Goal: Transaction & Acquisition: Purchase product/service

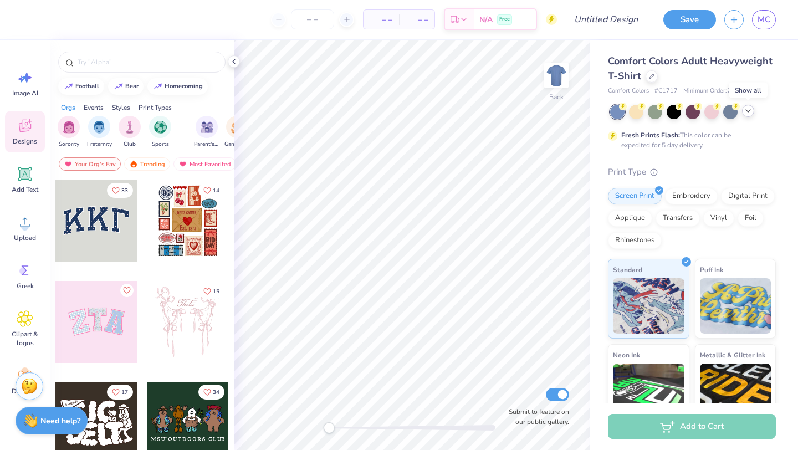
click at [746, 110] on icon at bounding box center [747, 110] width 9 height 9
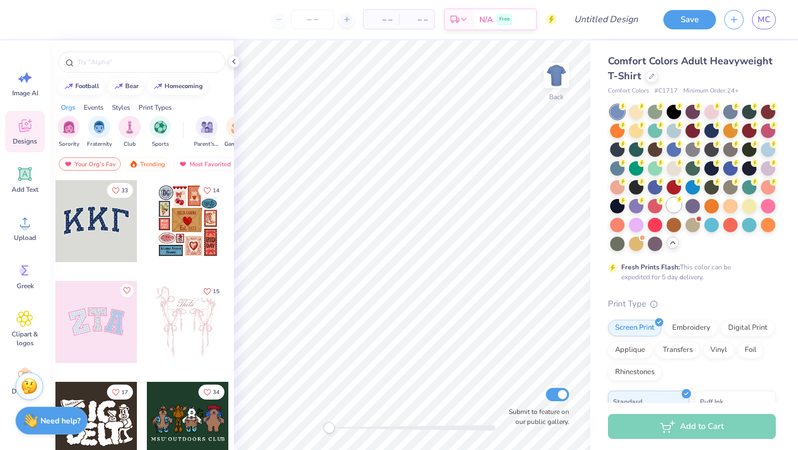
click at [670, 204] on div at bounding box center [673, 205] width 14 height 14
click at [617, 111] on div at bounding box center [617, 112] width 14 height 14
click at [617, 109] on div at bounding box center [617, 112] width 14 height 14
click at [652, 71] on div at bounding box center [651, 75] width 12 height 12
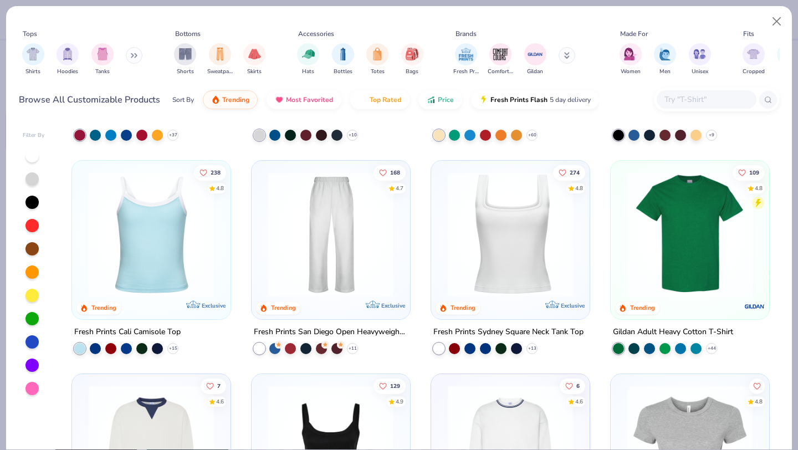
scroll to position [189, 0]
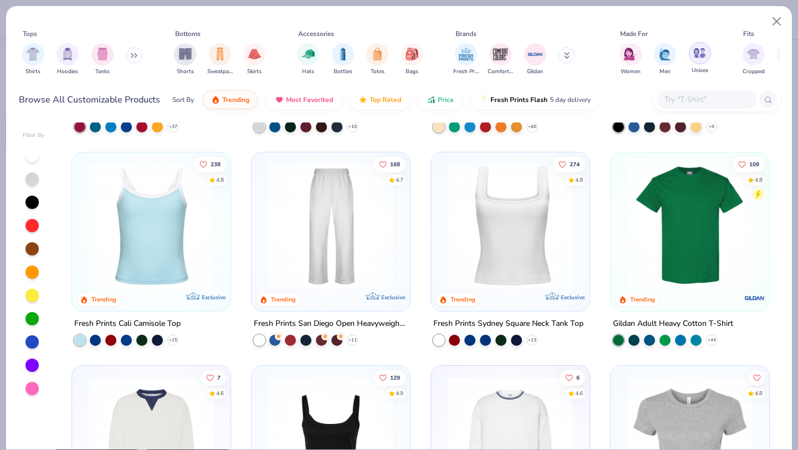
click at [702, 57] on img "filter for Unisex" at bounding box center [699, 53] width 13 height 13
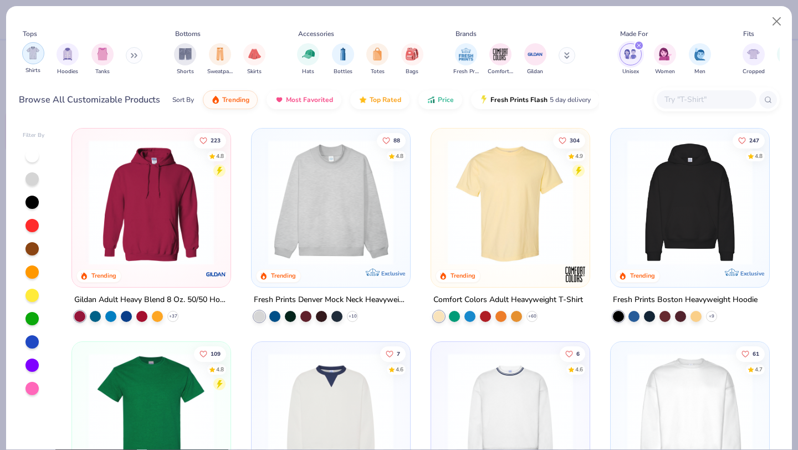
click at [31, 56] on img "filter for Shirts" at bounding box center [33, 53] width 13 height 13
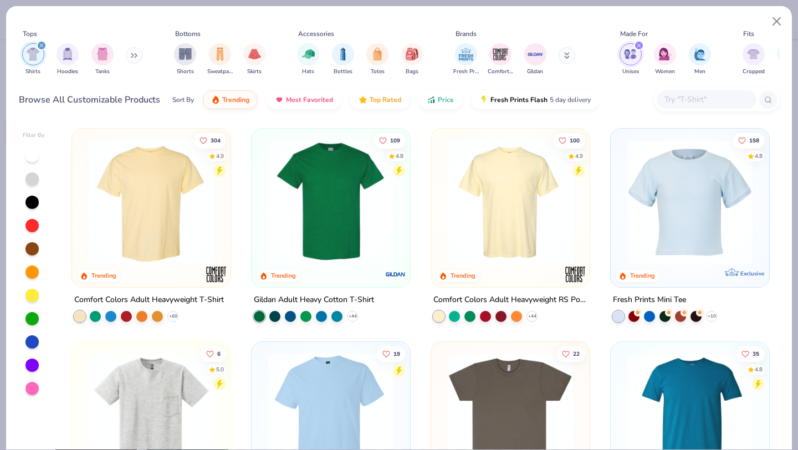
click at [348, 195] on img at bounding box center [331, 202] width 136 height 125
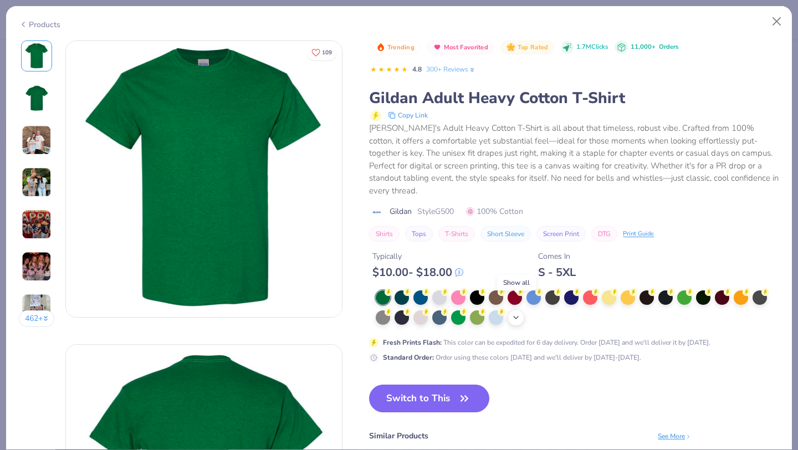
click at [518, 313] on icon at bounding box center [515, 317] width 9 height 9
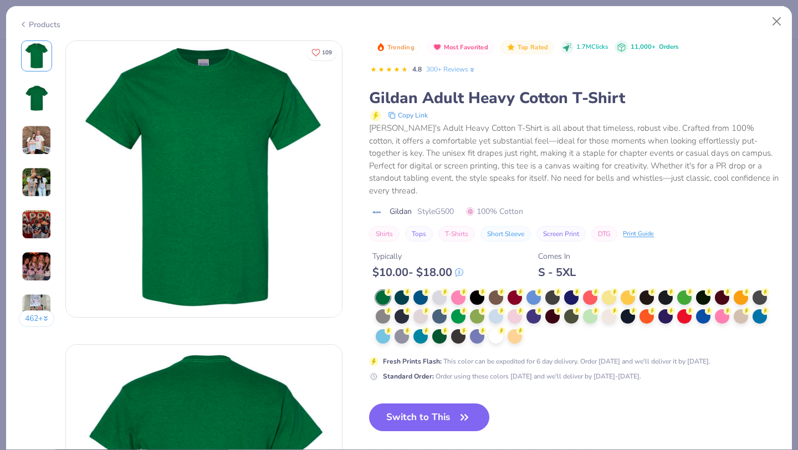
click at [537, 326] on div at bounding box center [577, 317] width 403 height 54
click at [497, 328] on div at bounding box center [496, 335] width 14 height 14
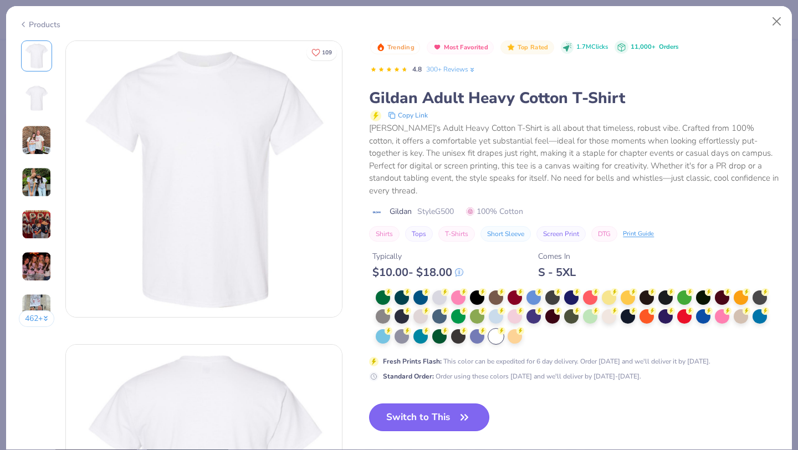
click at [441, 404] on button "Switch to This" at bounding box center [429, 417] width 120 height 28
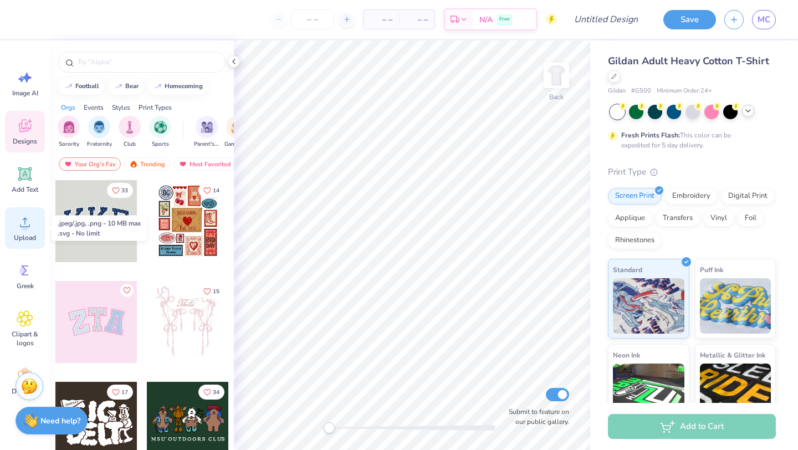
click at [16, 230] on div "Upload" at bounding box center [25, 228] width 40 height 42
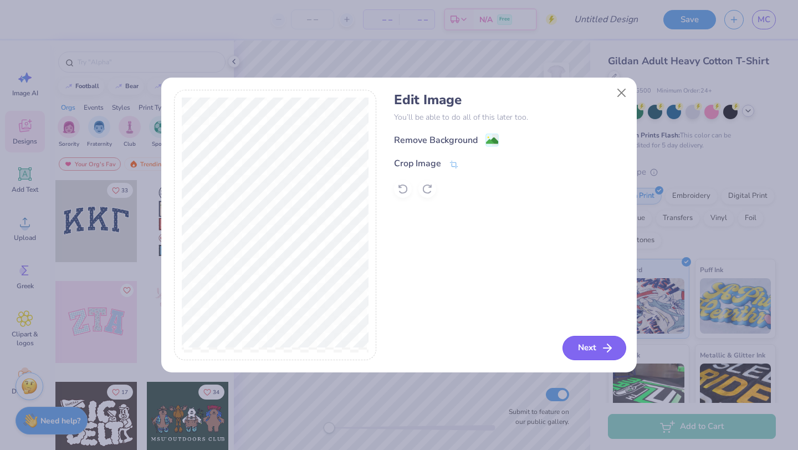
click at [593, 343] on button "Next" at bounding box center [594, 348] width 64 height 24
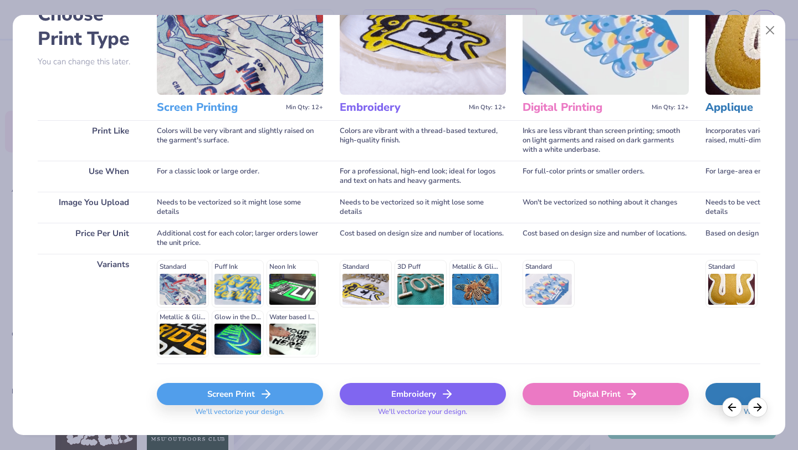
scroll to position [102, 0]
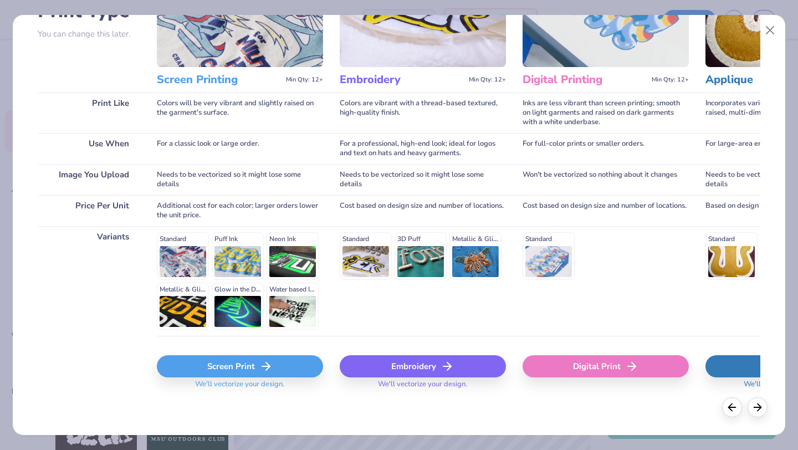
click at [216, 363] on div "Screen Print" at bounding box center [240, 366] width 166 height 22
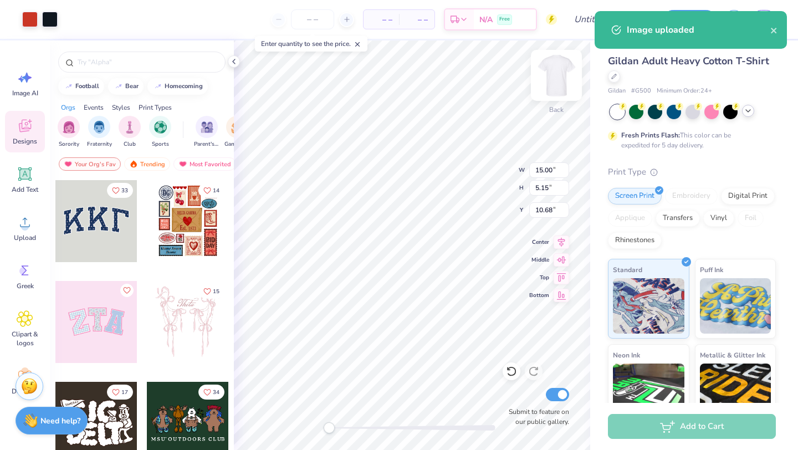
click at [556, 73] on img at bounding box center [556, 75] width 44 height 44
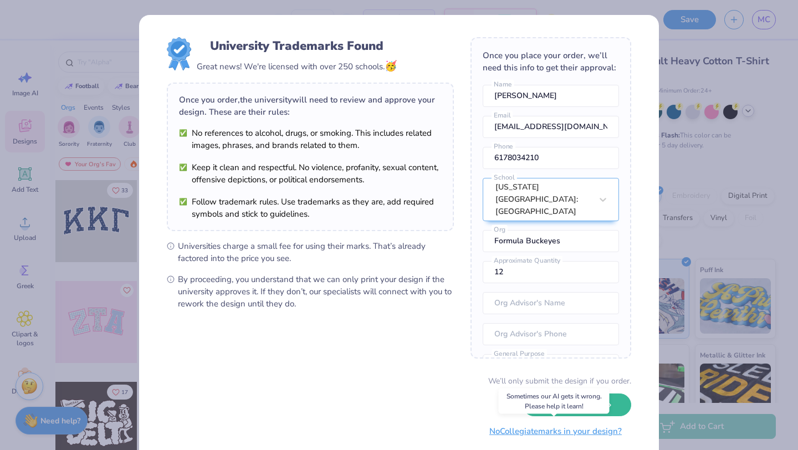
click at [508, 432] on button "No Collegiate marks in your design?" at bounding box center [555, 431] width 151 height 23
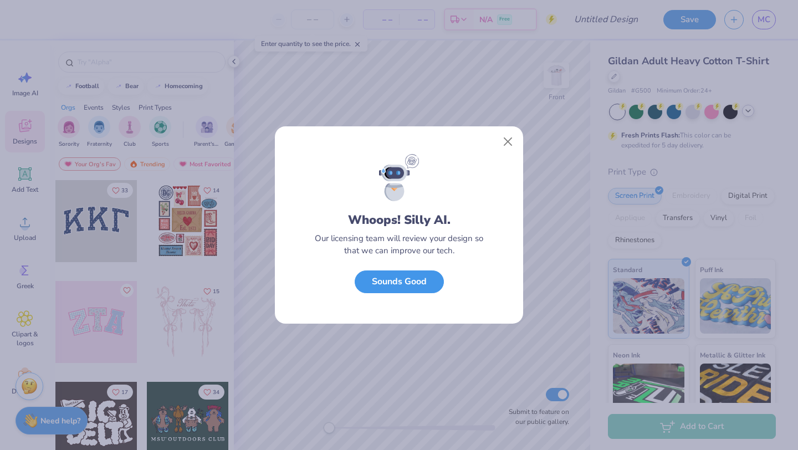
click at [385, 285] on button "Sounds Good" at bounding box center [399, 281] width 89 height 23
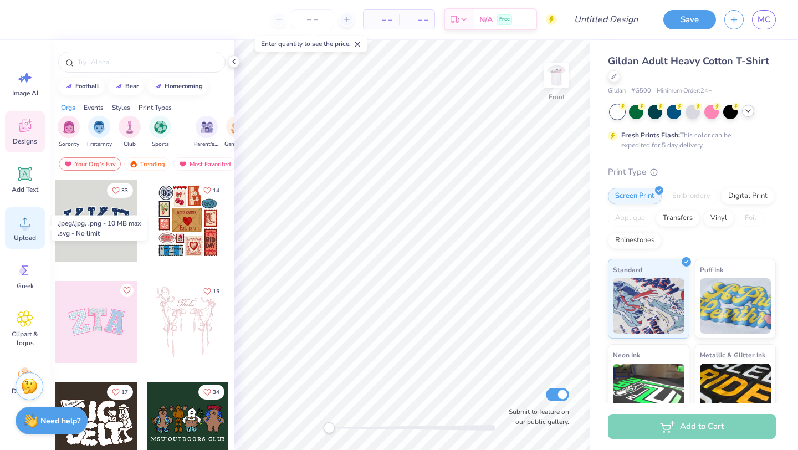
click at [22, 222] on icon at bounding box center [25, 222] width 17 height 17
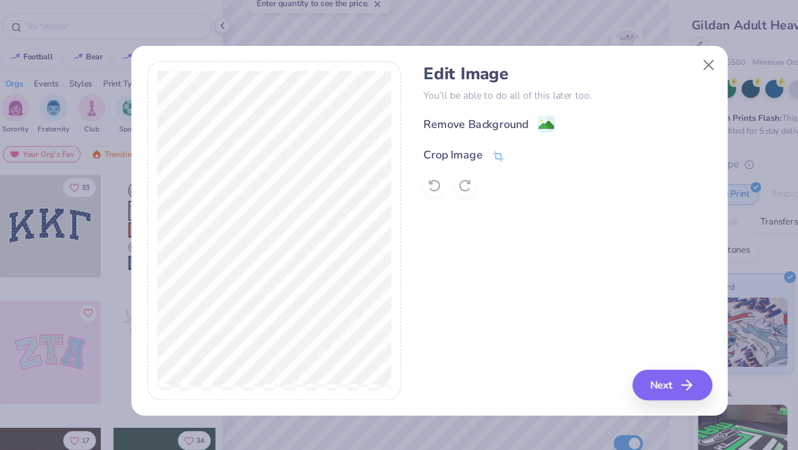
click at [443, 164] on div "Crop Image" at bounding box center [426, 164] width 65 height 13
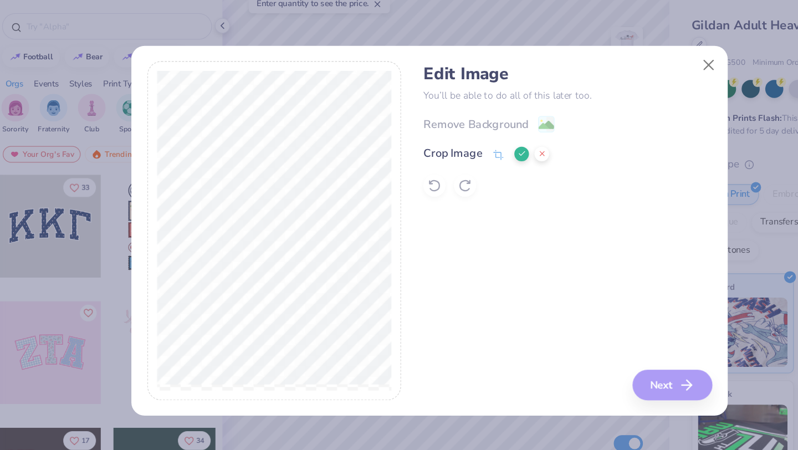
click at [156, 150] on div "Edit Image You’ll be able to do all of this later too. Remove Background Crop I…" at bounding box center [399, 225] width 798 height 450
click at [462, 238] on div "Edit Image You’ll be able to do all of this later too. Remove Background Crop I…" at bounding box center [509, 225] width 230 height 270
click at [576, 345] on div "Edit Image You’ll be able to do all of this later too. Remove Background Crop I…" at bounding box center [509, 225] width 230 height 270
click at [470, 162] on icon at bounding box center [472, 163] width 7 height 7
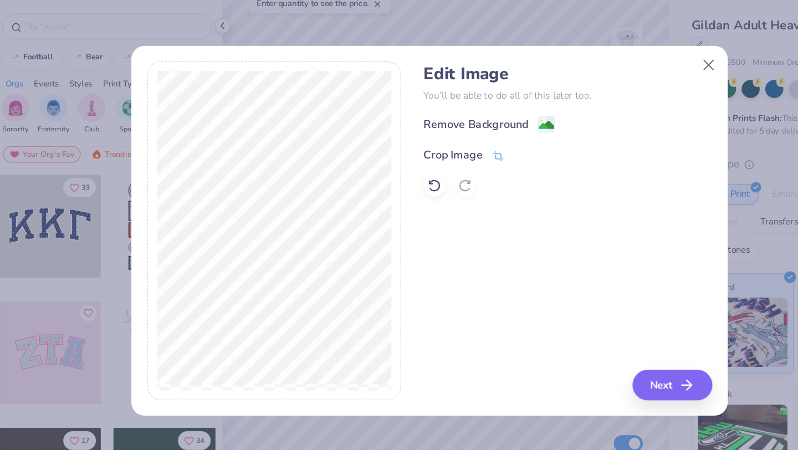
click at [421, 163] on div "Crop Image" at bounding box center [417, 164] width 47 height 13
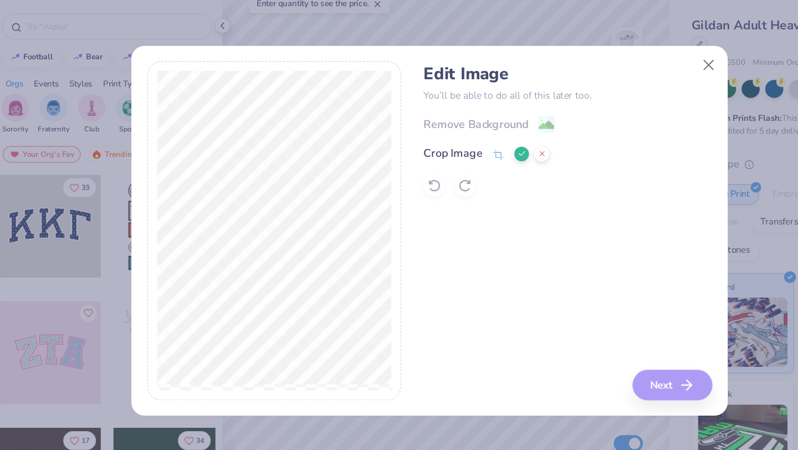
click at [471, 165] on polyline at bounding box center [472, 163] width 4 height 3
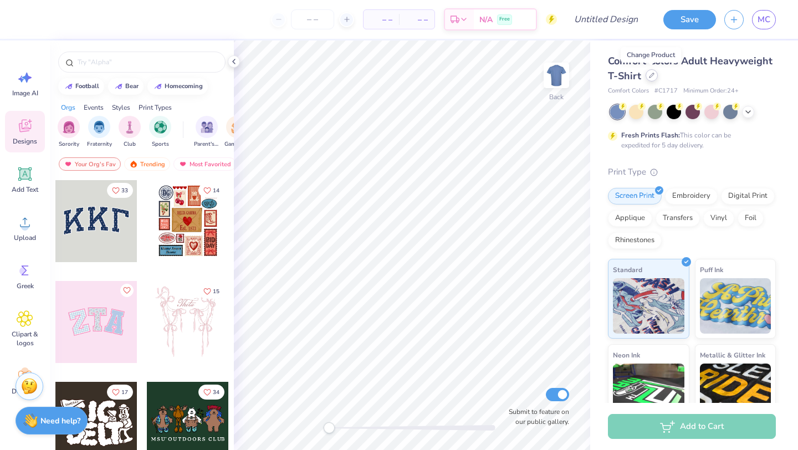
click at [654, 74] on div at bounding box center [651, 75] width 12 height 12
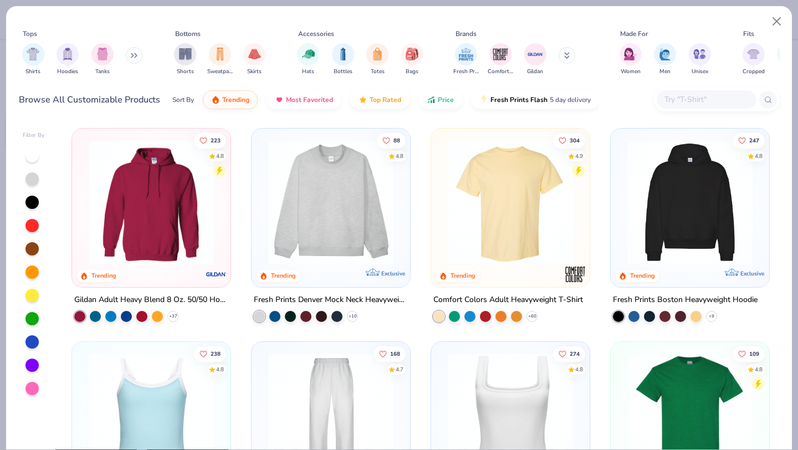
scroll to position [11, 0]
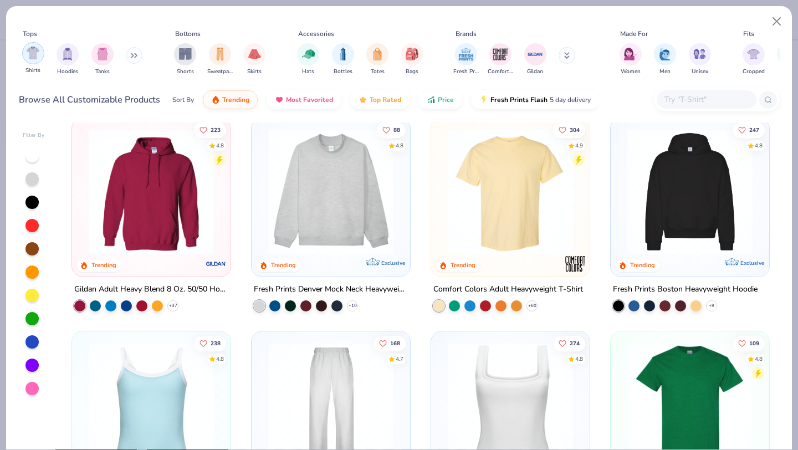
click at [28, 60] on div "filter for Shirts" at bounding box center [33, 53] width 22 height 22
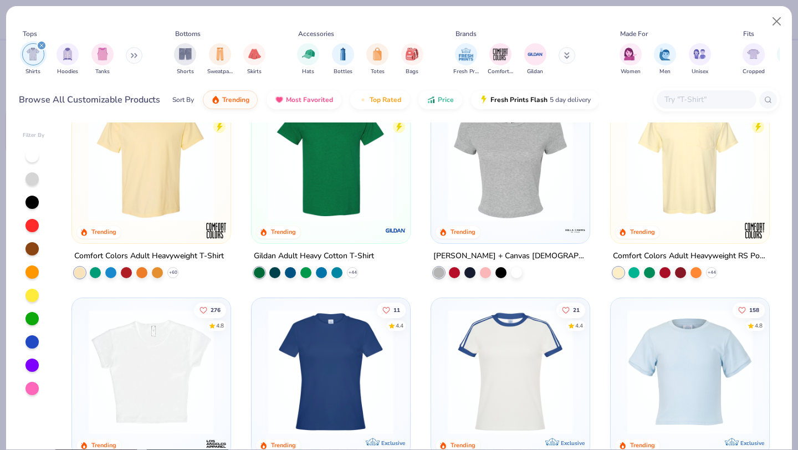
scroll to position [29, 0]
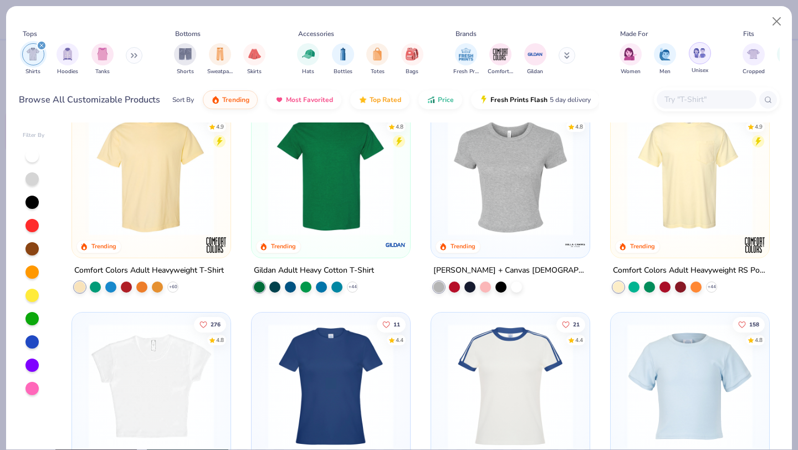
click at [703, 58] on img "filter for Unisex" at bounding box center [699, 53] width 13 height 13
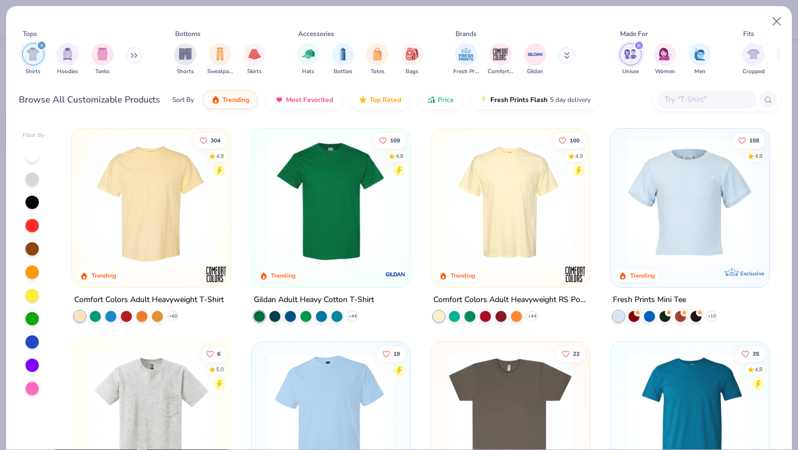
click at [330, 251] on img at bounding box center [331, 202] width 136 height 125
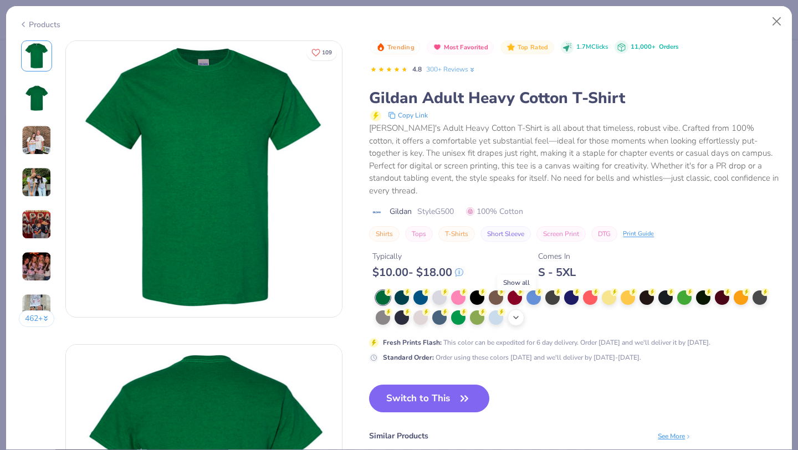
click at [514, 313] on icon at bounding box center [515, 317] width 9 height 9
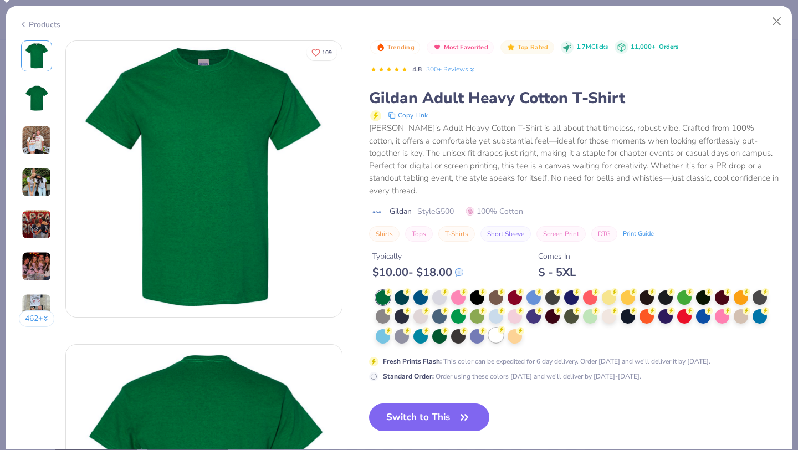
click at [495, 328] on div at bounding box center [496, 335] width 14 height 14
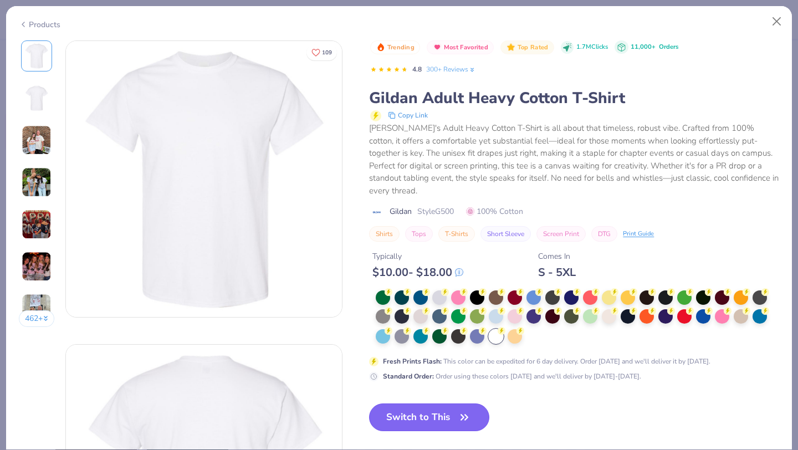
click at [430, 405] on button "Switch to This" at bounding box center [429, 417] width 120 height 28
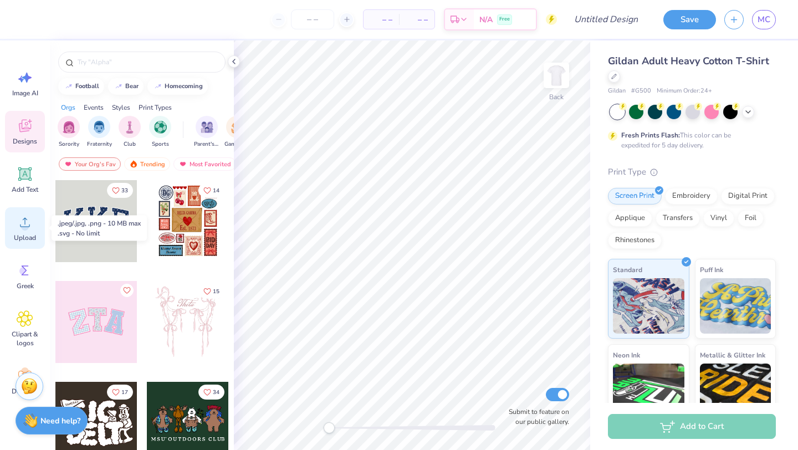
click at [24, 227] on icon at bounding box center [25, 222] width 10 height 9
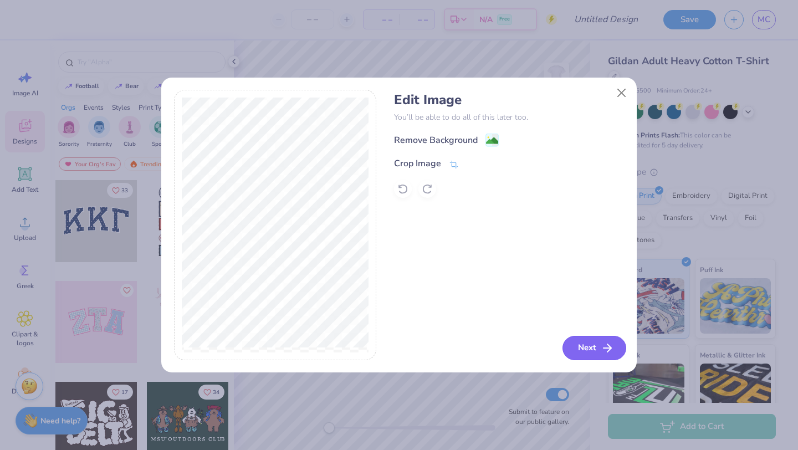
click at [588, 349] on button "Next" at bounding box center [594, 348] width 64 height 24
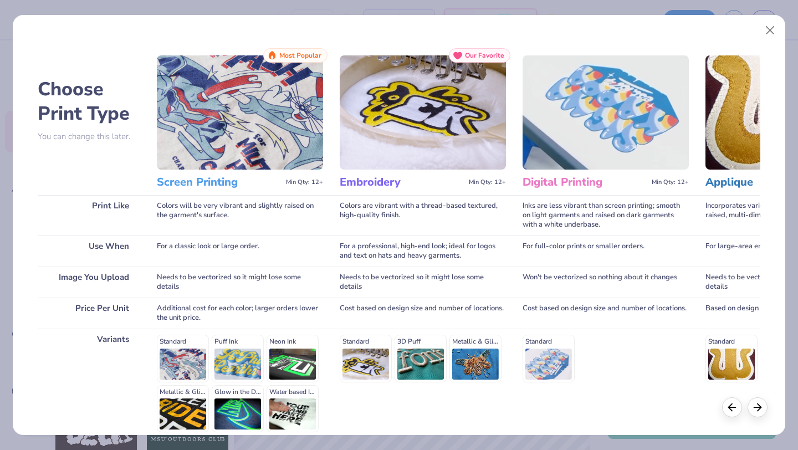
scroll to position [102, 0]
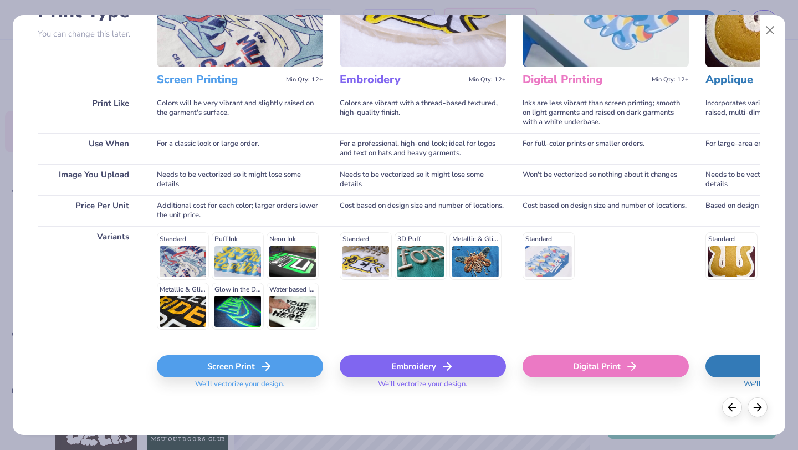
click at [242, 370] on div "Screen Print" at bounding box center [240, 366] width 166 height 22
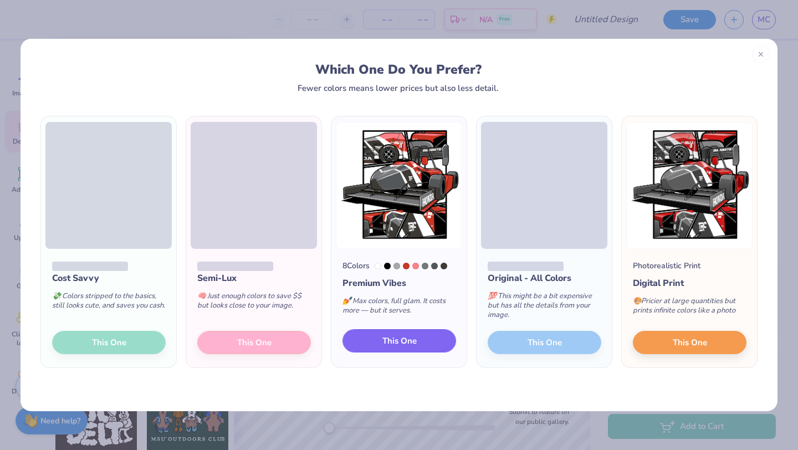
click at [396, 341] on span "This One" at bounding box center [399, 341] width 34 height 13
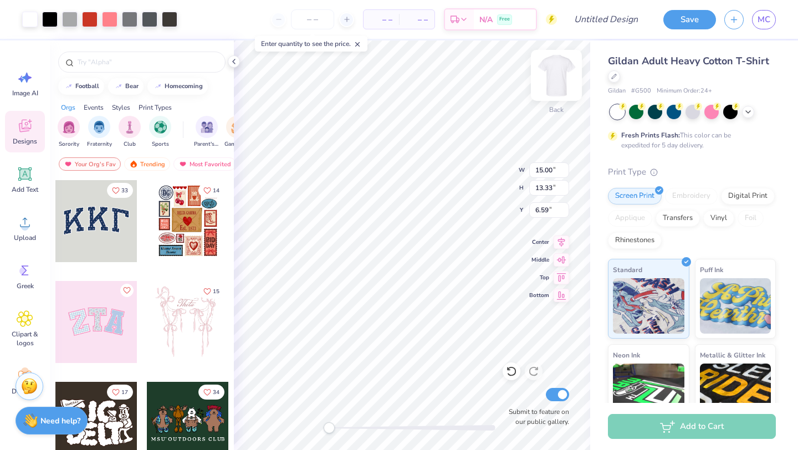
click at [558, 79] on div "Back W 15.00 15.00 " H 13.33 13.33 " Y 6.59 6.59 " Center Middle Top Bottom Sub…" at bounding box center [412, 244] width 356 height 409
click at [556, 79] on div "Back W 15.00 15.00 " H 13.33 13.33 " Y 6.59 6.59 " Center Middle Top Bottom Sub…" at bounding box center [412, 244] width 356 height 409
click at [556, 79] on img at bounding box center [556, 75] width 44 height 44
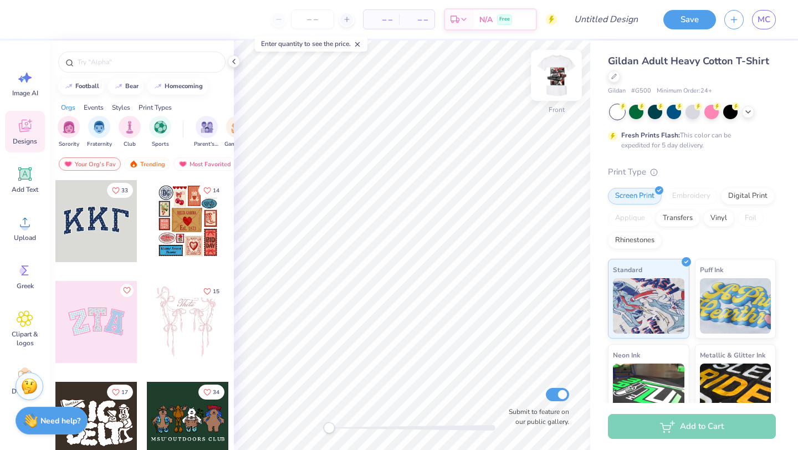
click at [548, 90] on img at bounding box center [556, 75] width 44 height 44
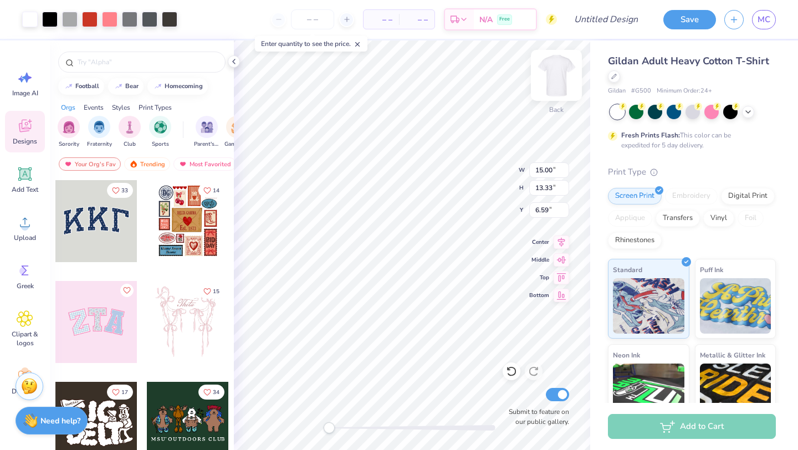
click at [553, 79] on div "Back W 15.00 15.00 " H 13.33 13.33 " Y 6.59 6.59 " Center Middle Top Bottom Sub…" at bounding box center [412, 244] width 356 height 409
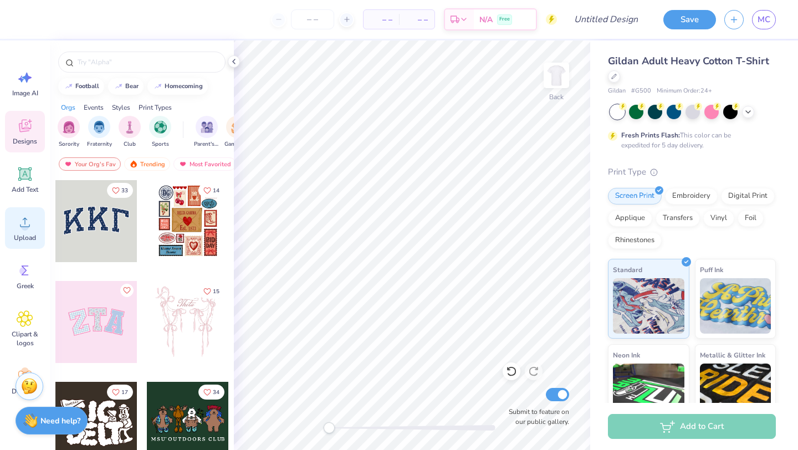
click at [17, 217] on icon at bounding box center [25, 222] width 17 height 17
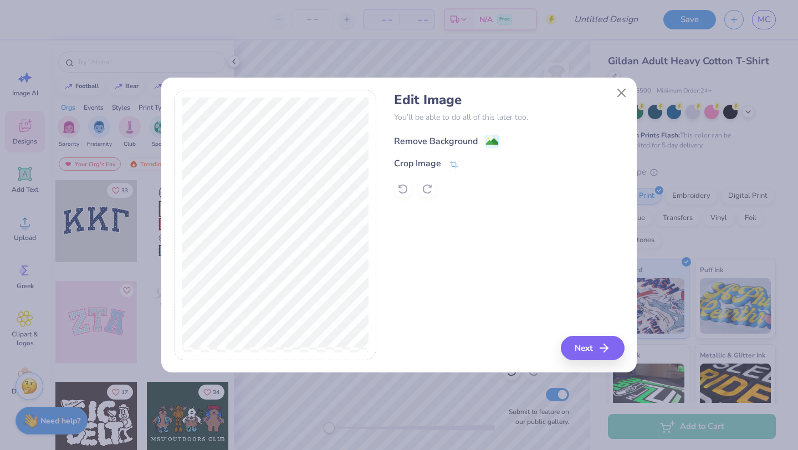
click at [435, 141] on div "Remove Background" at bounding box center [436, 141] width 84 height 13
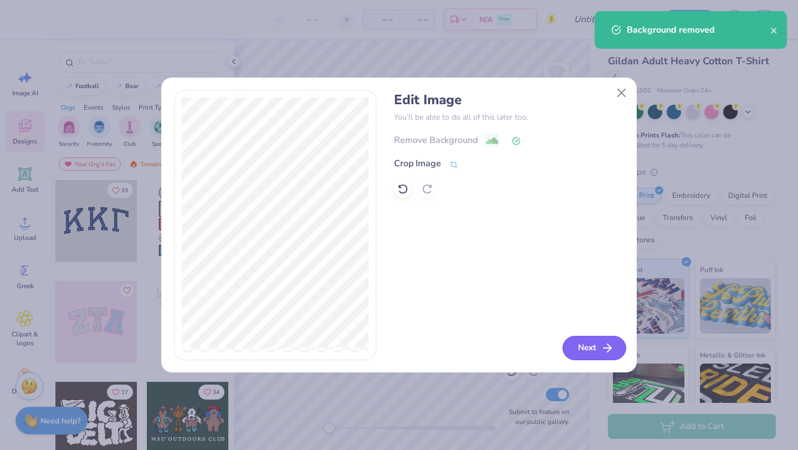
click at [591, 343] on button "Next" at bounding box center [594, 348] width 64 height 24
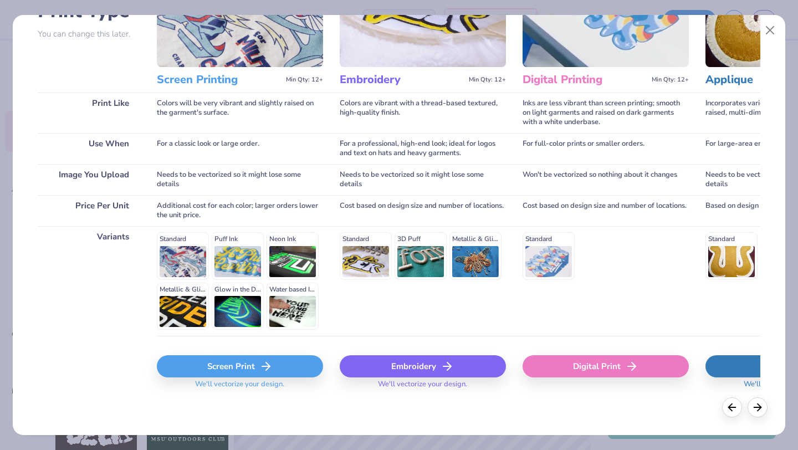
click at [218, 372] on div "Screen Print" at bounding box center [240, 366] width 166 height 22
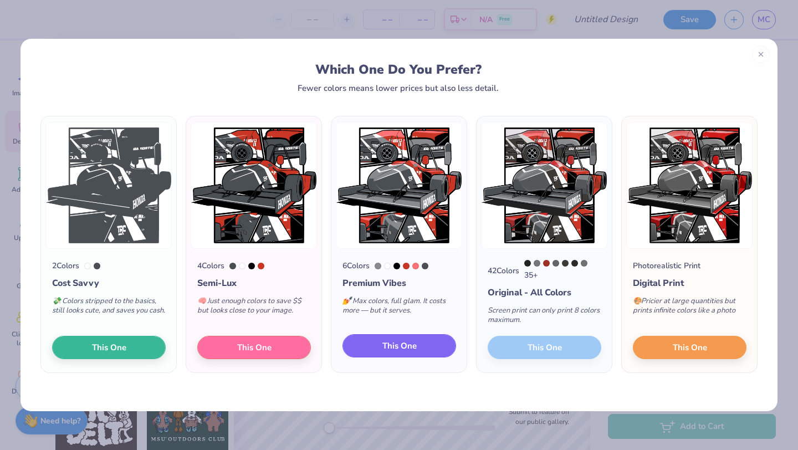
click at [420, 345] on button "This One" at bounding box center [399, 345] width 114 height 23
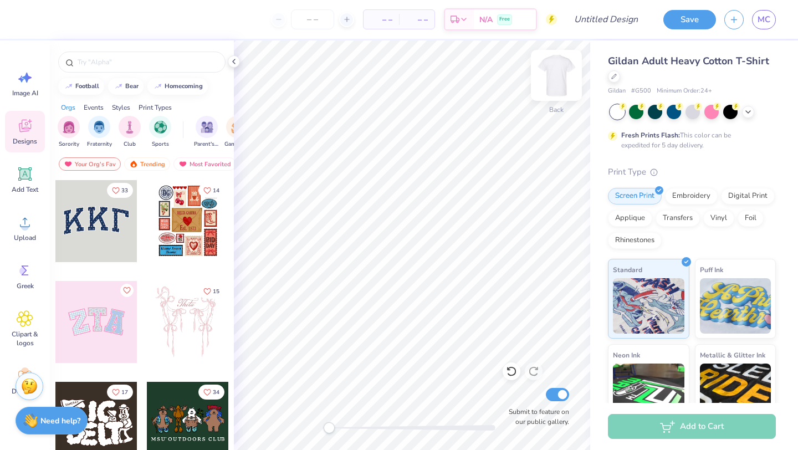
click at [558, 76] on img at bounding box center [556, 75] width 44 height 44
click at [235, 63] on polyline at bounding box center [234, 61] width 2 height 4
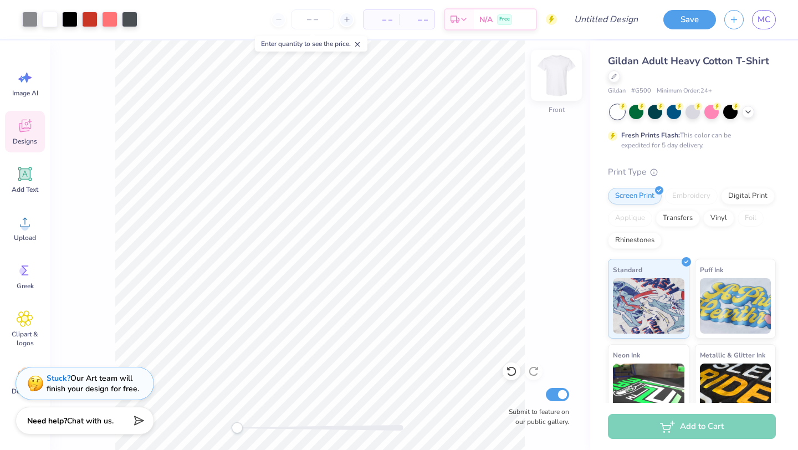
click at [558, 74] on img at bounding box center [556, 75] width 44 height 44
click at [558, 80] on img at bounding box center [556, 75] width 44 height 44
click at [553, 81] on img at bounding box center [556, 75] width 44 height 44
click at [16, 224] on div "Upload" at bounding box center [25, 228] width 40 height 42
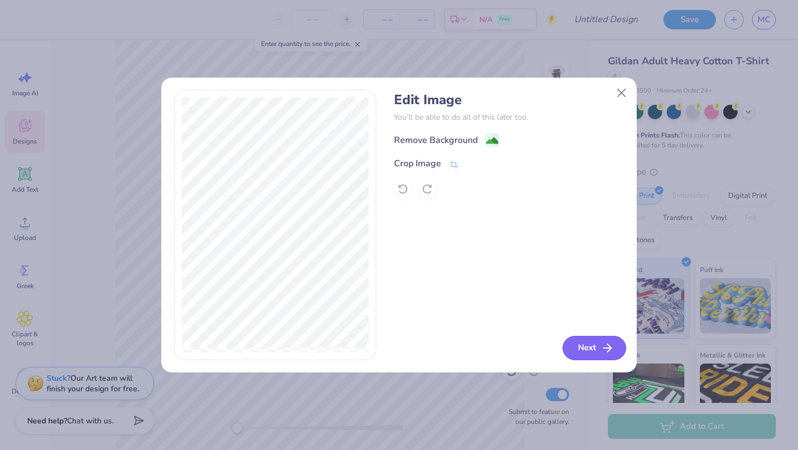
click at [608, 351] on polyline "button" at bounding box center [609, 348] width 4 height 8
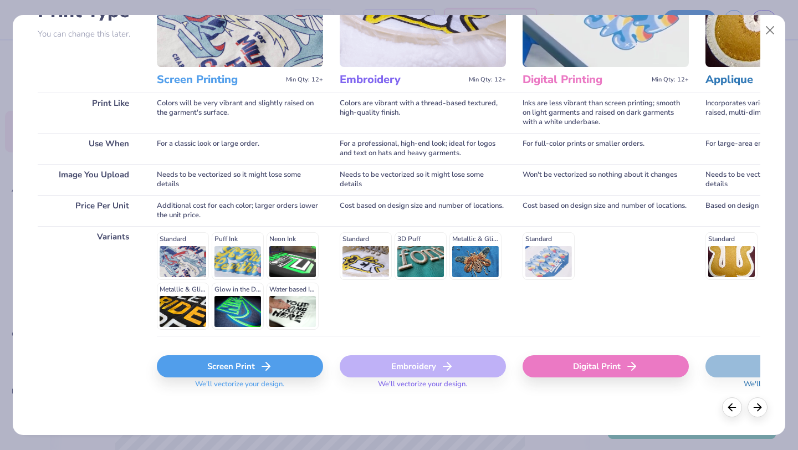
click at [230, 372] on div "Screen Print" at bounding box center [240, 366] width 166 height 22
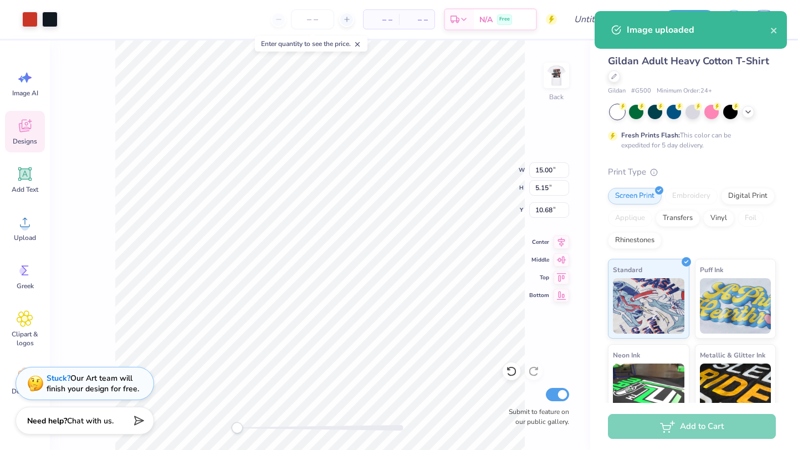
click at [341, 165] on body "Art colors – – Per Item – – Total Est. Delivery N/A Free Design Title Save MC I…" at bounding box center [399, 225] width 798 height 450
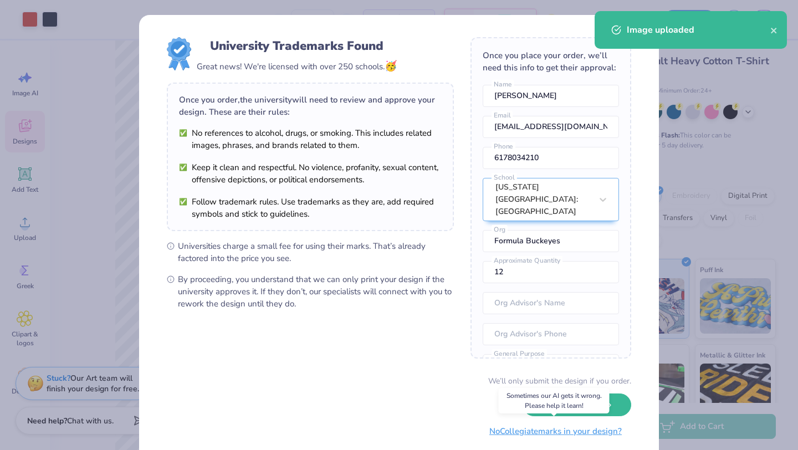
click at [544, 431] on button "No Collegiate marks in your design?" at bounding box center [555, 431] width 151 height 23
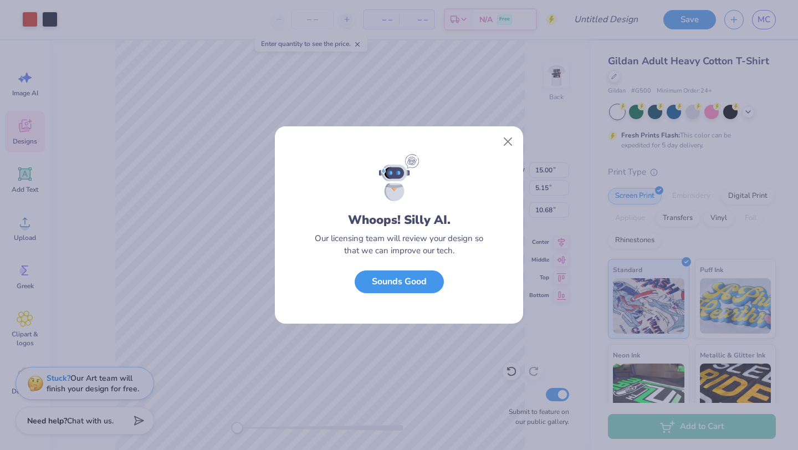
click at [405, 288] on button "Sounds Good" at bounding box center [399, 281] width 89 height 23
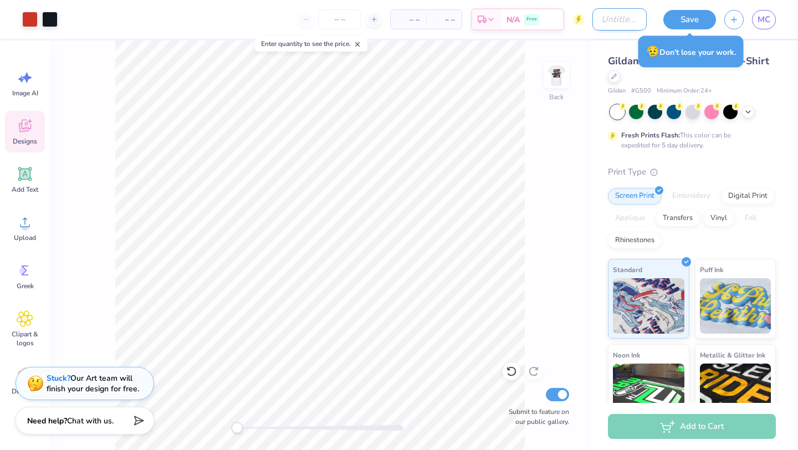
click at [608, 23] on input "Design Title" at bounding box center [619, 19] width 54 height 22
type input "graphic design"
click at [679, 24] on button "Save" at bounding box center [689, 17] width 53 height 19
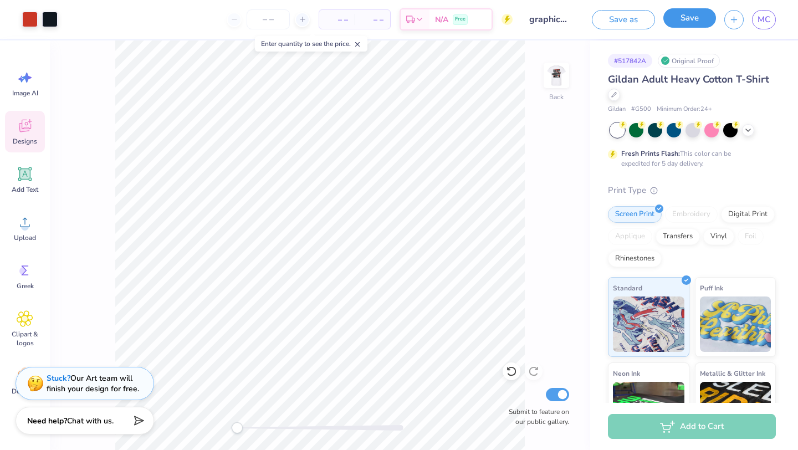
click at [686, 15] on button "Save" at bounding box center [689, 17] width 53 height 19
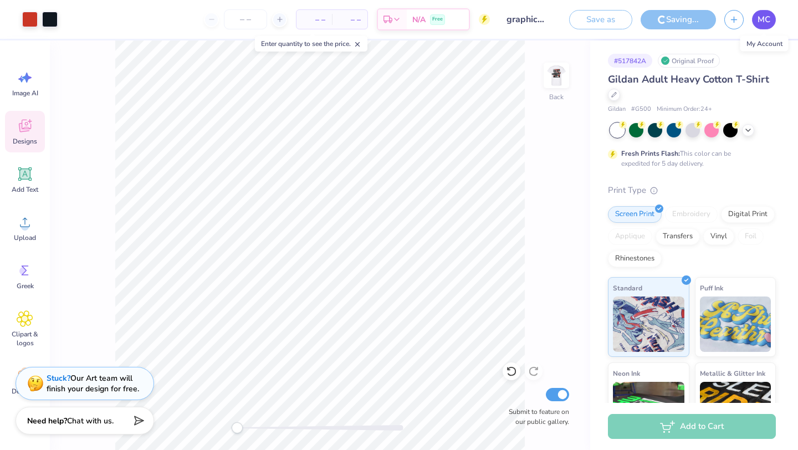
click at [762, 23] on span "MC" at bounding box center [763, 19] width 13 height 13
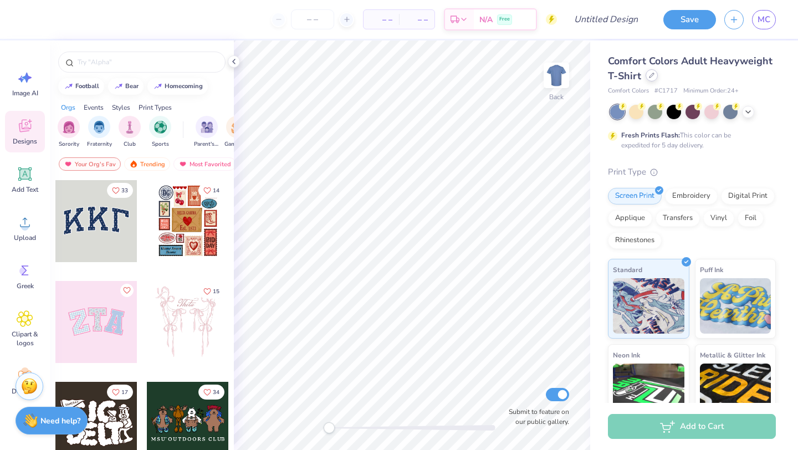
click at [651, 76] on icon at bounding box center [652, 76] width 6 height 6
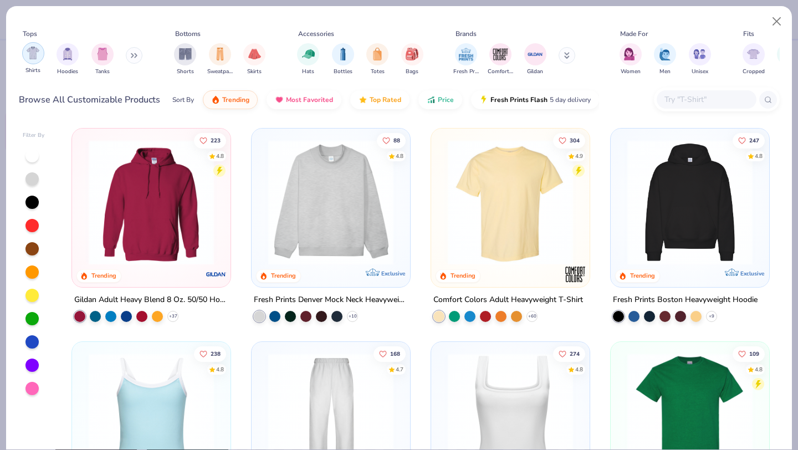
click at [34, 57] on img "filter for Shirts" at bounding box center [33, 53] width 13 height 13
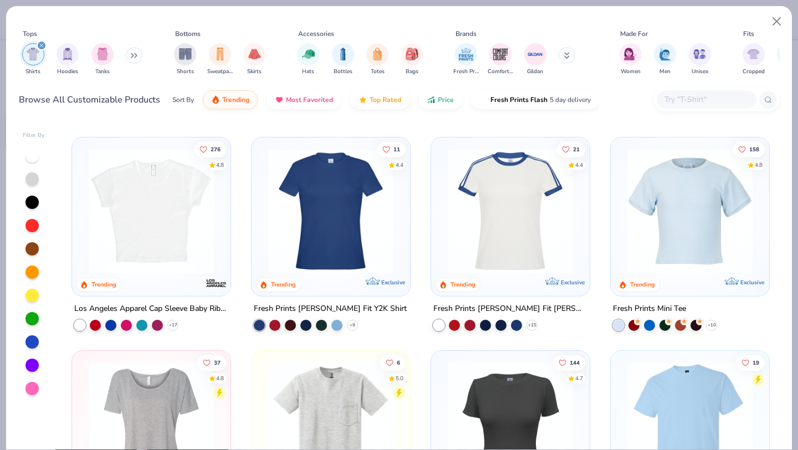
scroll to position [205, 0]
click at [130, 61] on div "Shirts Hoodies Tanks" at bounding box center [82, 59] width 127 height 41
click at [136, 57] on icon at bounding box center [134, 56] width 7 height 6
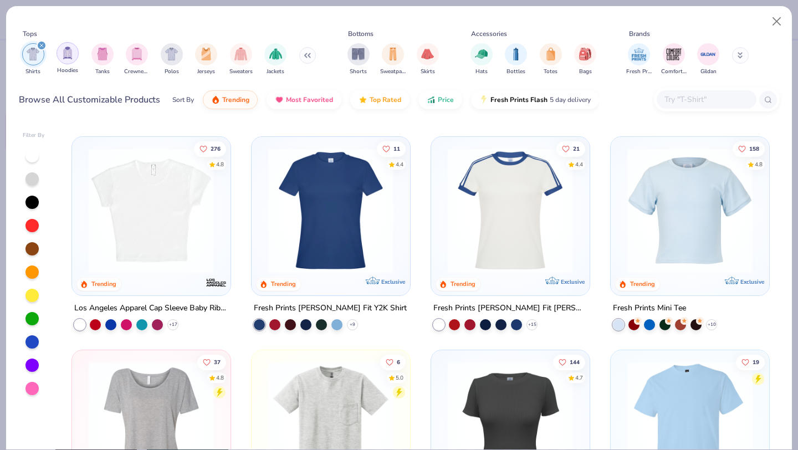
click at [66, 58] on img "filter for Hoodies" at bounding box center [67, 53] width 12 height 13
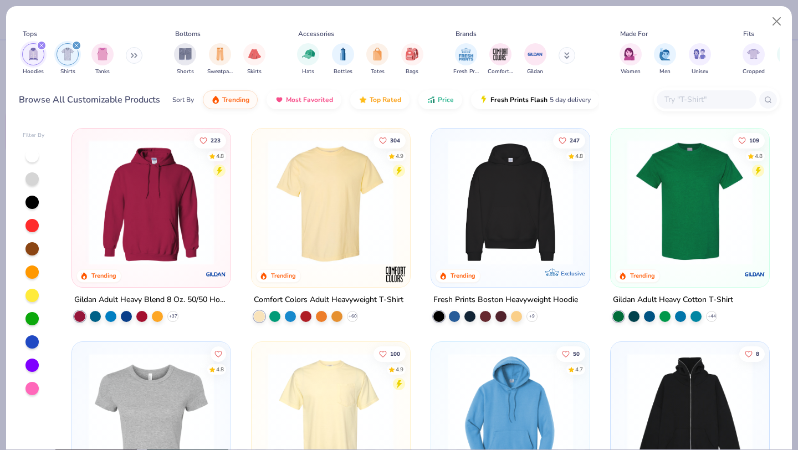
click at [134, 58] on icon at bounding box center [134, 56] width 7 height 6
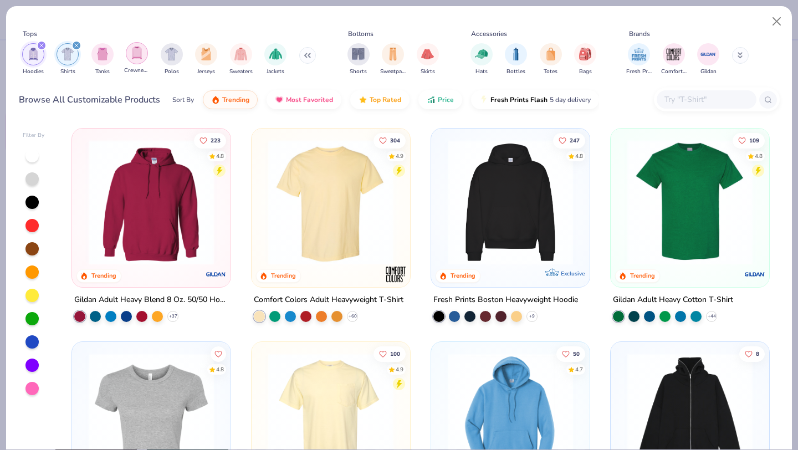
click at [137, 55] on img "filter for Crewnecks" at bounding box center [137, 53] width 12 height 13
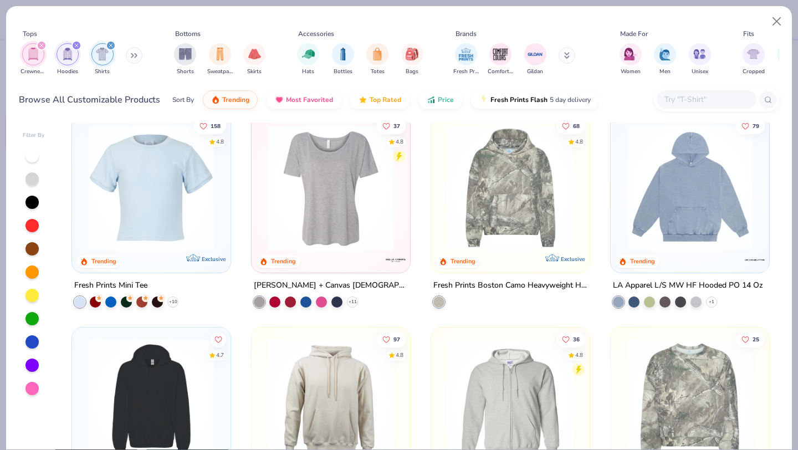
scroll to position [866, 0]
click at [97, 50] on img "filter for Shirts" at bounding box center [102, 54] width 13 height 13
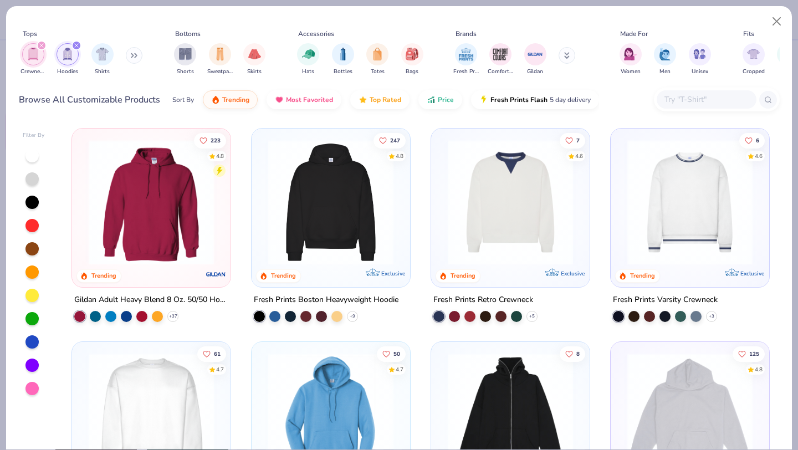
click at [32, 54] on img "filter for Crewnecks" at bounding box center [33, 54] width 12 height 13
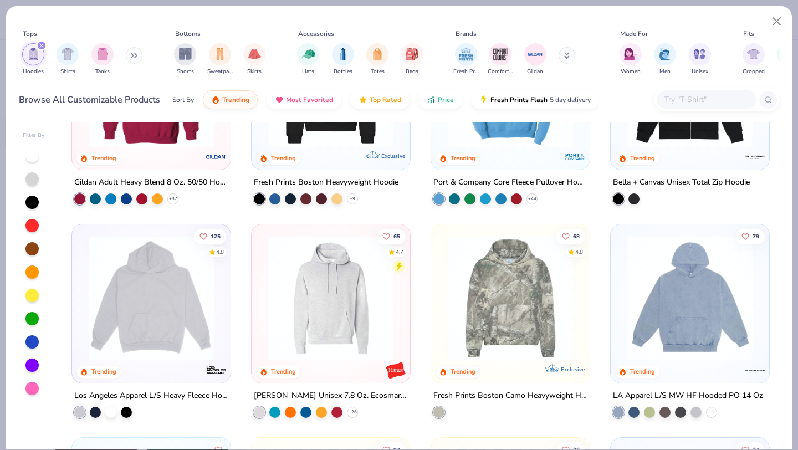
scroll to position [120, 0]
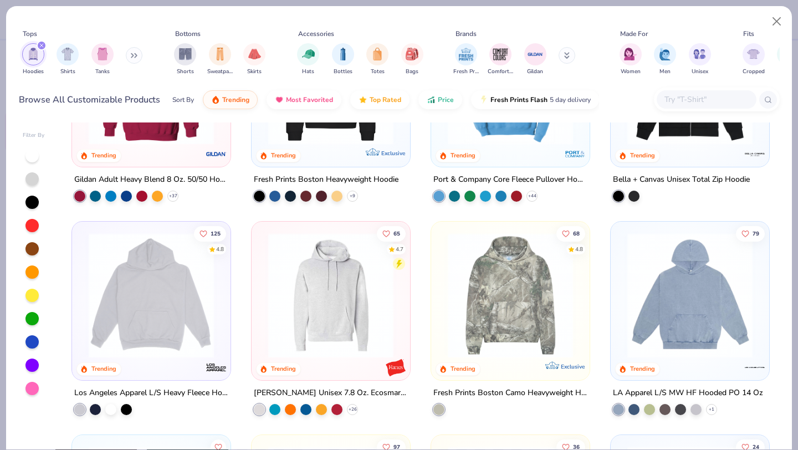
click at [133, 58] on icon at bounding box center [132, 56] width 2 height 4
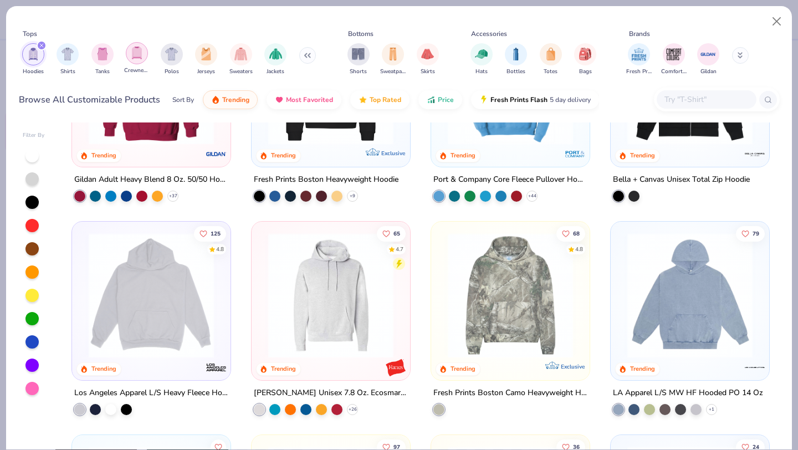
click at [135, 52] on img "filter for Crewnecks" at bounding box center [137, 53] width 12 height 13
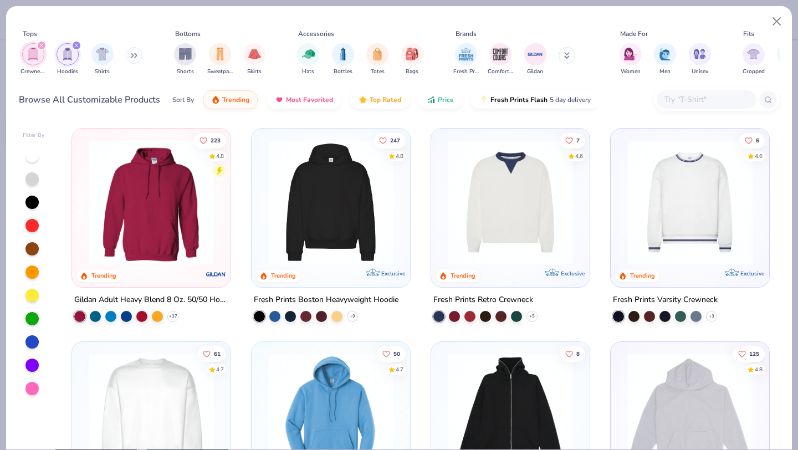
click at [66, 58] on img "filter for Hoodies" at bounding box center [67, 54] width 12 height 13
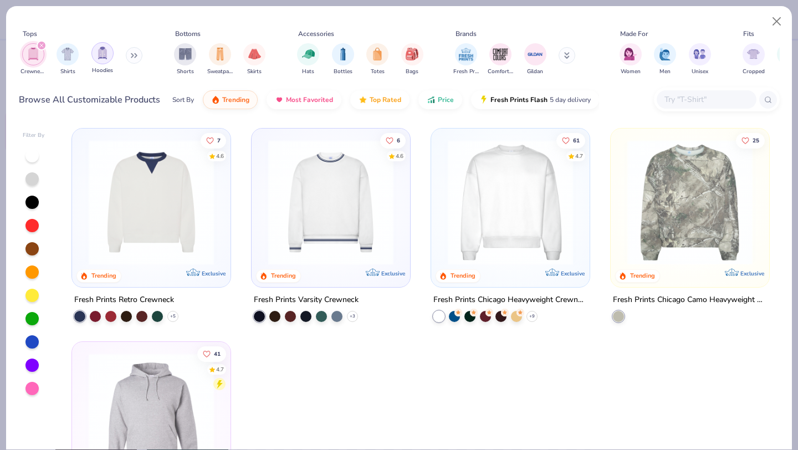
click at [100, 59] on img "filter for Hoodies" at bounding box center [102, 53] width 12 height 13
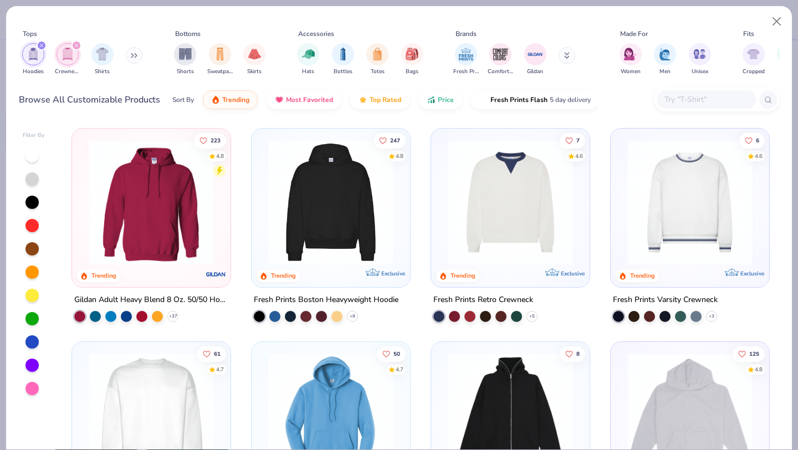
click at [69, 54] on img "filter for Crewnecks" at bounding box center [67, 54] width 12 height 13
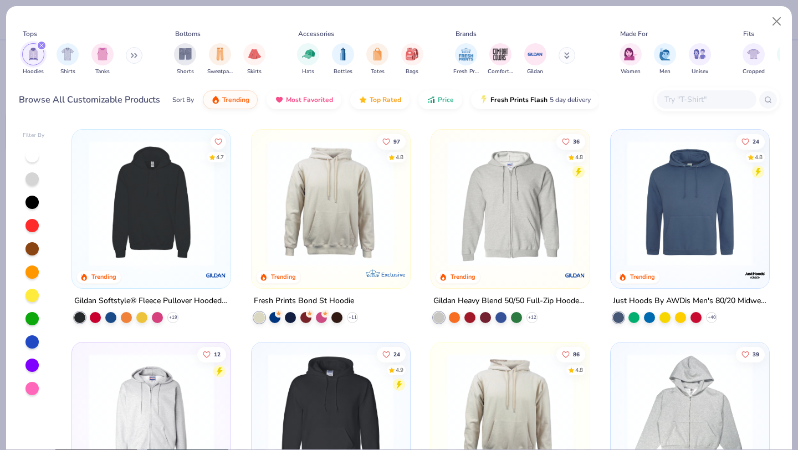
scroll to position [425, 0]
click at [83, 226] on img at bounding box center [15, 203] width 136 height 125
